Goal: Task Accomplishment & Management: Use online tool/utility

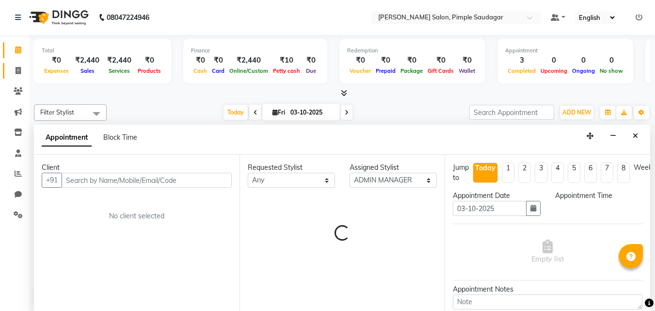
click at [13, 67] on span at bounding box center [18, 70] width 17 height 11
click at [16, 70] on icon at bounding box center [18, 70] width 5 height 7
select select "service"
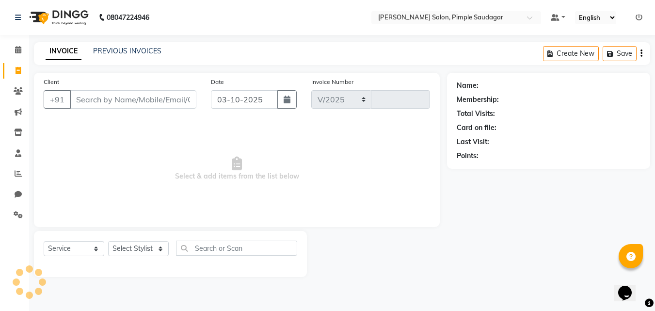
select select "7816"
type input "0758"
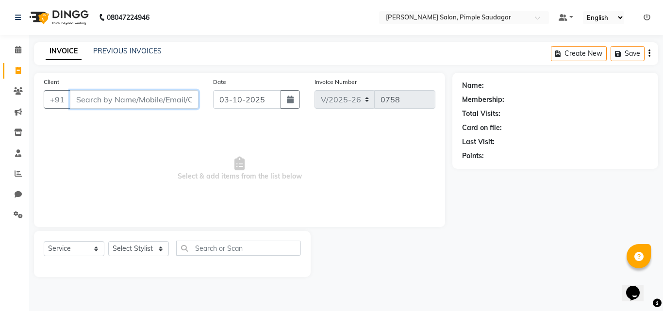
click at [117, 101] on input "Client" at bounding box center [134, 99] width 129 height 18
type input "9028467669"
click at [166, 106] on button "Add Client" at bounding box center [173, 99] width 50 height 18
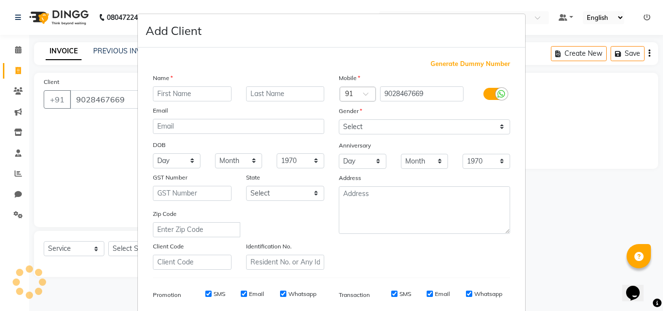
click at [168, 94] on input "text" at bounding box center [192, 93] width 79 height 15
type input "[PERSON_NAME]"
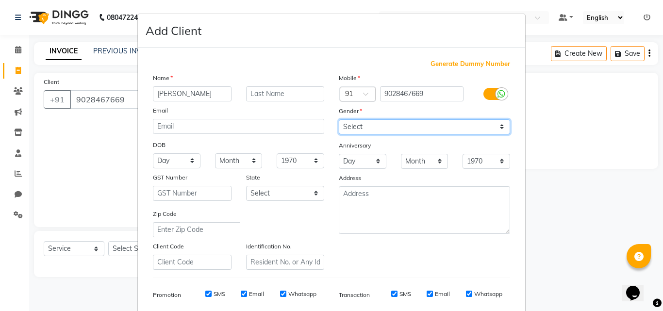
click at [374, 131] on select "Select [DEMOGRAPHIC_DATA] [DEMOGRAPHIC_DATA] Other Prefer Not To Say" at bounding box center [424, 126] width 171 height 15
click at [339, 119] on select "Select [DEMOGRAPHIC_DATA] [DEMOGRAPHIC_DATA] Other Prefer Not To Say" at bounding box center [424, 126] width 171 height 15
click at [366, 130] on select "Select [DEMOGRAPHIC_DATA] [DEMOGRAPHIC_DATA] Other Prefer Not To Say" at bounding box center [424, 126] width 171 height 15
select select "[DEMOGRAPHIC_DATA]"
click at [339, 119] on select "Select [DEMOGRAPHIC_DATA] [DEMOGRAPHIC_DATA] Other Prefer Not To Say" at bounding box center [424, 126] width 171 height 15
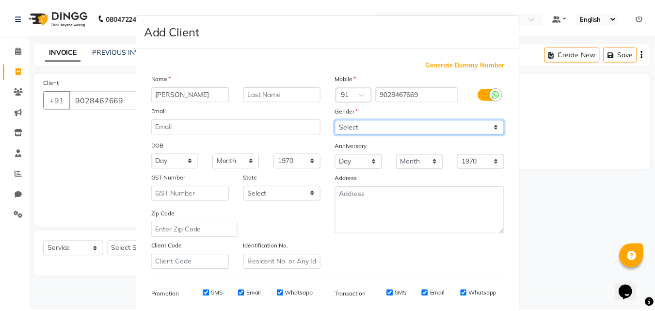
scroll to position [137, 0]
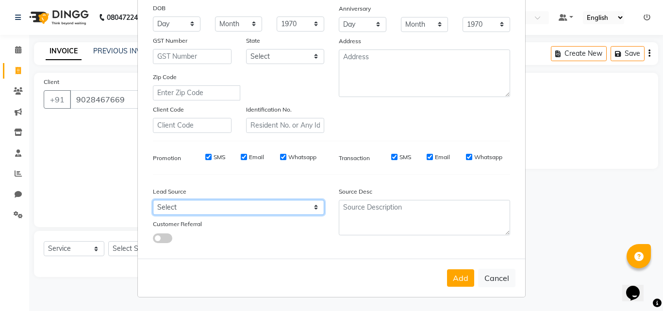
drag, startPoint x: 205, startPoint y: 207, endPoint x: 201, endPoint y: 195, distance: 12.7
click at [201, 195] on div "Lead Source Select Walk-in Referral Internet Friend Word of Mouth Advertisement…" at bounding box center [239, 212] width 186 height 61
select select "52508"
click at [153, 200] on select "Select Walk-in Referral Internet Friend Word of Mouth Advertisement Facebook Ju…" at bounding box center [238, 207] width 171 height 15
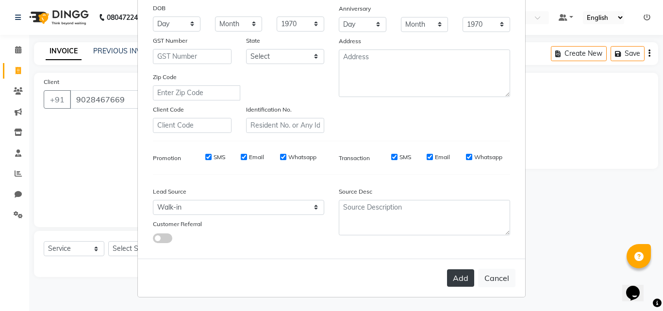
click at [459, 286] on button "Add" at bounding box center [460, 277] width 27 height 17
click at [459, 283] on div "Add Cancel" at bounding box center [331, 278] width 387 height 38
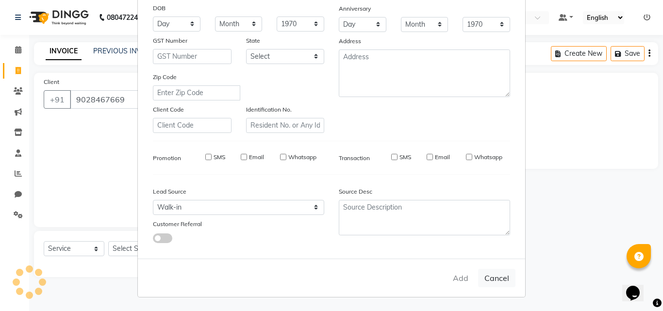
select select
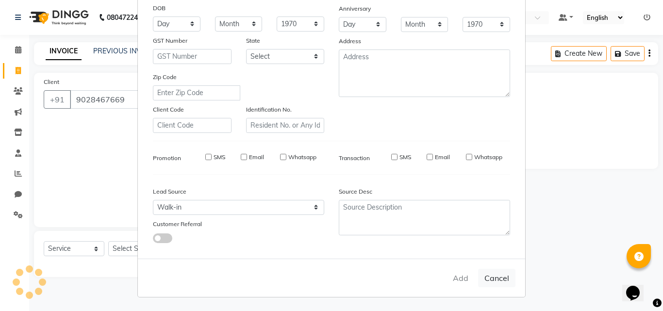
select select
checkbox input "false"
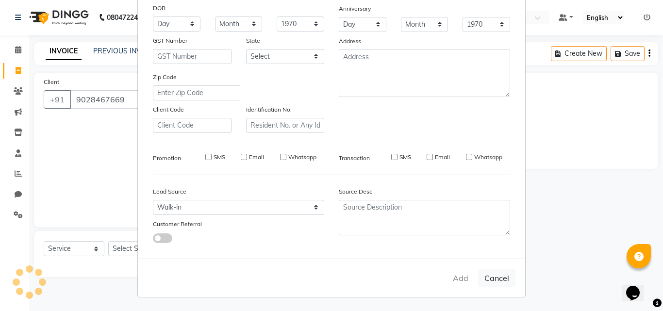
checkbox input "false"
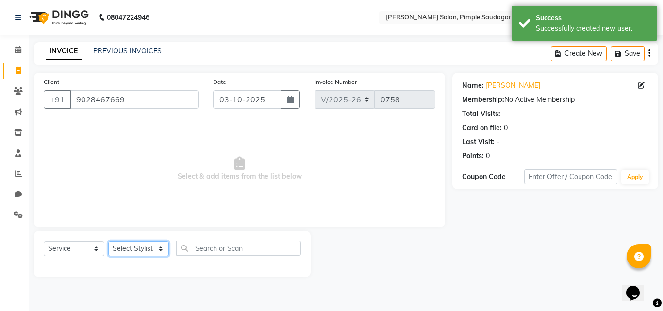
click at [134, 249] on select "Select Stylist ADMIN MANAGER [PERSON_NAME] [PERSON_NAME] [PERSON_NAME] [PERSON_…" at bounding box center [138, 248] width 61 height 15
click at [135, 251] on select "Select Stylist ADMIN MANAGER [PERSON_NAME] [PERSON_NAME] [PERSON_NAME] [PERSON_…" at bounding box center [138, 248] width 61 height 15
select select "62811"
click at [108, 241] on select "Select Stylist ADMIN MANAGER [PERSON_NAME] [PERSON_NAME] [PERSON_NAME] [PERSON_…" at bounding box center [138, 248] width 61 height 15
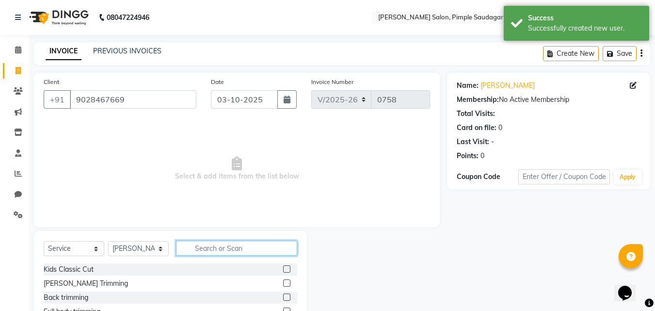
click at [198, 254] on input "text" at bounding box center [236, 248] width 121 height 15
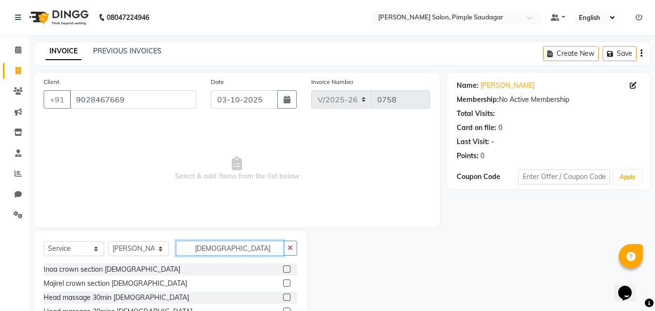
scroll to position [78, 0]
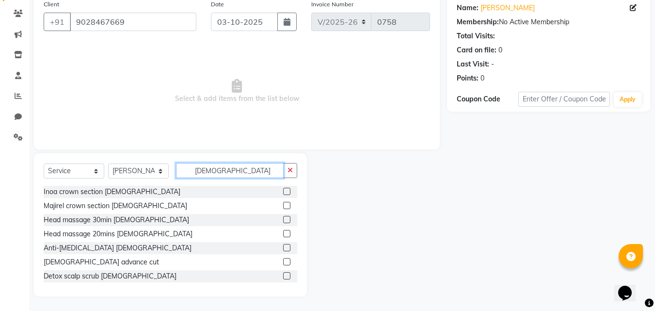
type input "[DEMOGRAPHIC_DATA]"
click at [283, 260] on label at bounding box center [286, 261] width 7 height 7
click at [283, 260] on input "checkbox" at bounding box center [286, 262] width 6 height 6
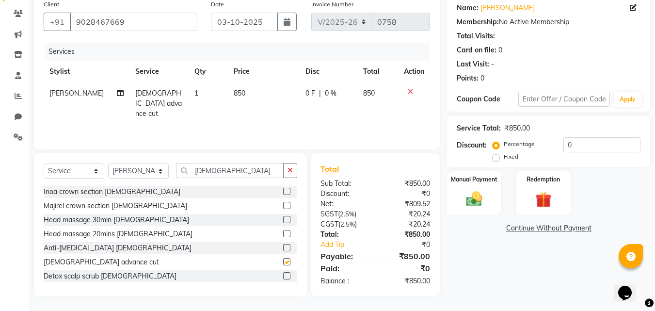
checkbox input "false"
click at [478, 191] on img at bounding box center [474, 198] width 27 height 19
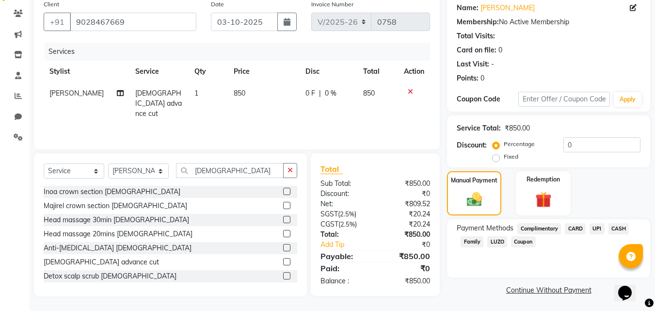
click at [592, 228] on span "UPI" at bounding box center [597, 228] width 15 height 11
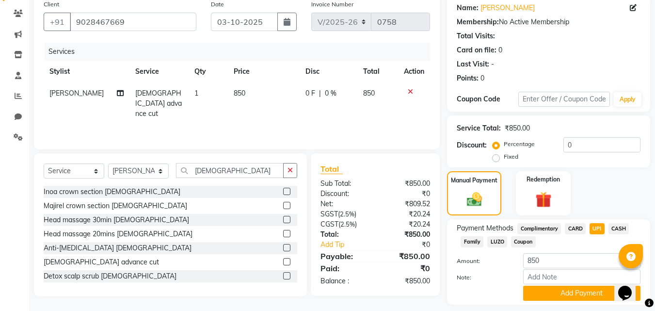
scroll to position [106, 0]
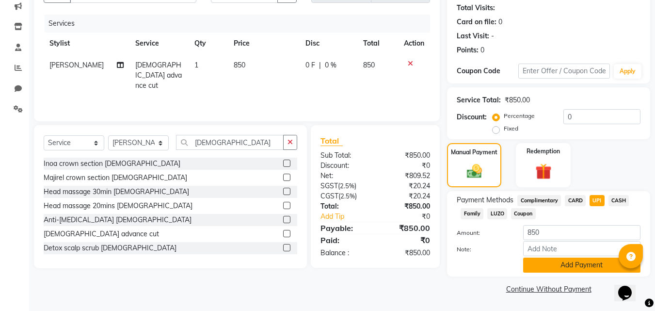
click at [529, 265] on button "Add Payment" at bounding box center [581, 265] width 117 height 15
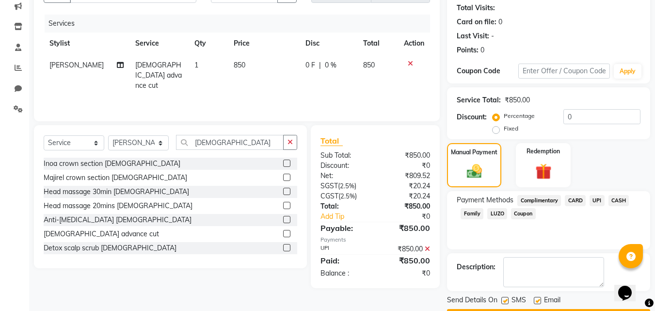
scroll to position [133, 0]
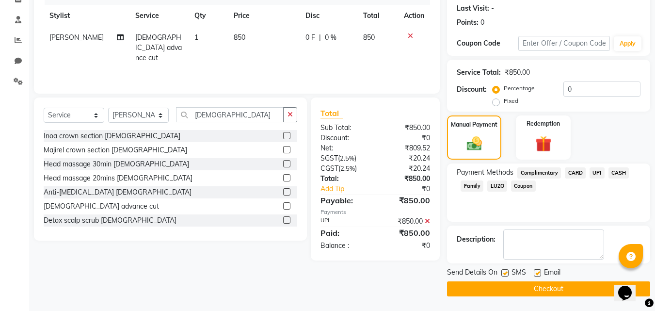
drag, startPoint x: 524, startPoint y: 286, endPoint x: 151, endPoint y: 138, distance: 401.8
click at [522, 286] on button "Checkout" at bounding box center [548, 288] width 203 height 15
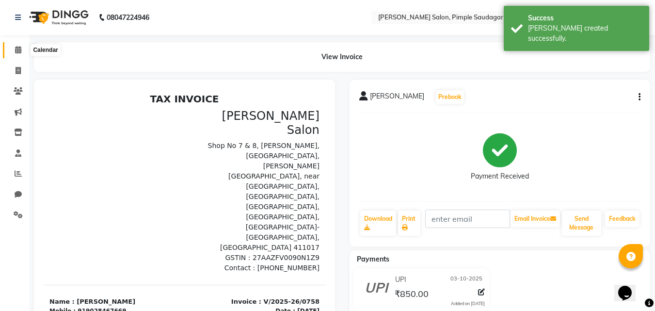
click at [18, 49] on icon at bounding box center [18, 49] width 6 height 7
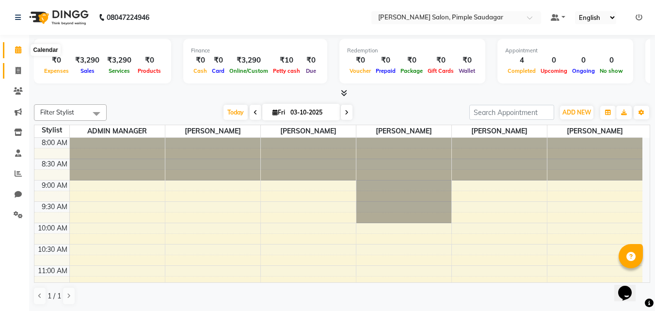
click at [21, 71] on icon at bounding box center [18, 70] width 5 height 7
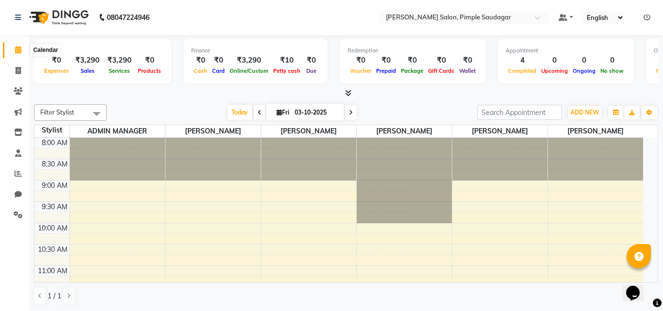
select select "7816"
select select "service"
